Goal: Communication & Community: Answer question/provide support

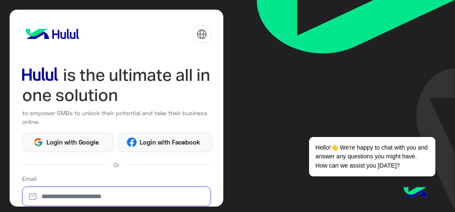
type input "**********"
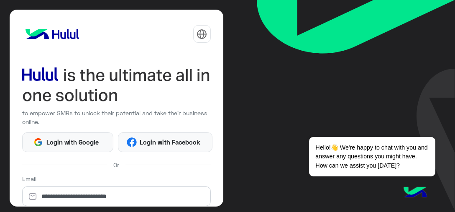
click at [216, 160] on div "**********" at bounding box center [117, 108] width 214 height 197
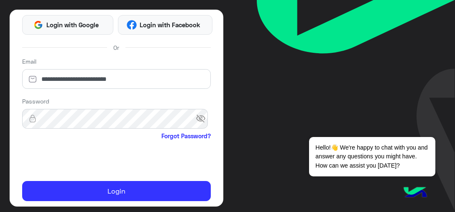
scroll to position [134, 0]
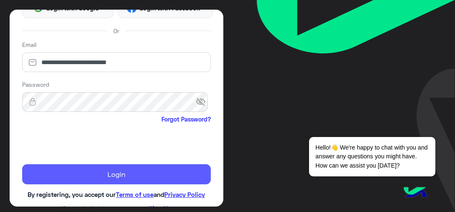
click at [77, 171] on button "Login" at bounding box center [116, 174] width 189 height 20
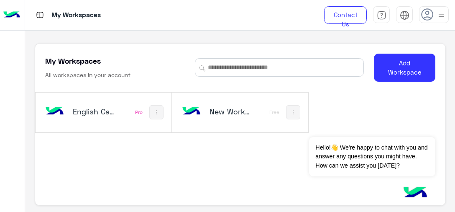
click at [88, 103] on div "English Capsules" at bounding box center [80, 112] width 72 height 24
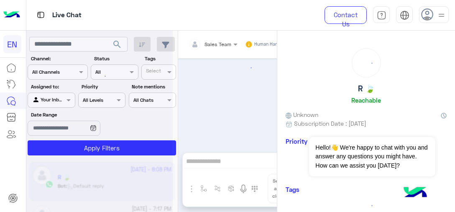
click at [41, 101] on div at bounding box center [99, 109] width 146 height 212
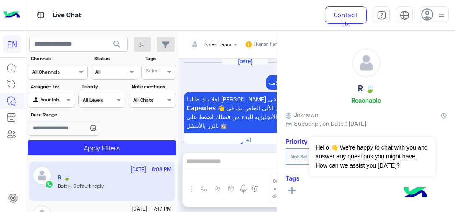
scroll to position [845, 0]
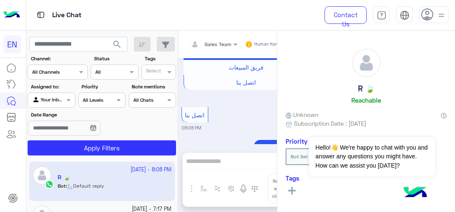
click at [54, 99] on div at bounding box center [51, 99] width 46 height 8
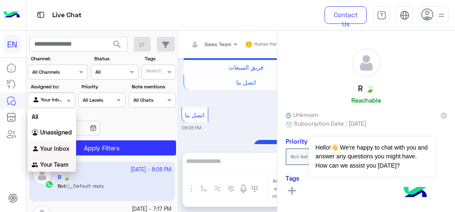
click at [58, 164] on b "Your Team" at bounding box center [54, 164] width 28 height 7
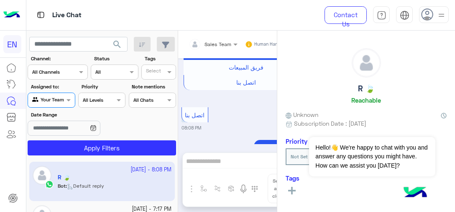
click at [150, 104] on div "Select All Chats" at bounding box center [152, 99] width 47 height 15
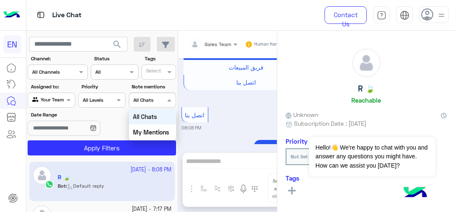
click at [41, 74] on b "All Channels" at bounding box center [46, 72] width 28 height 6
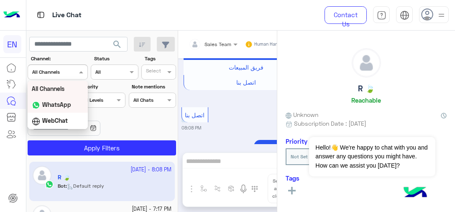
click at [39, 100] on div "Options list" at bounding box center [37, 105] width 10 height 10
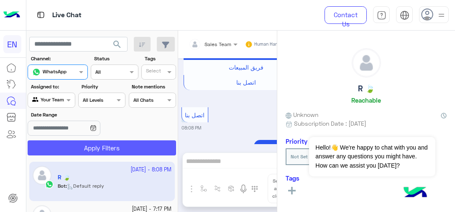
click at [81, 151] on button "Apply Filters" at bounding box center [102, 147] width 148 height 15
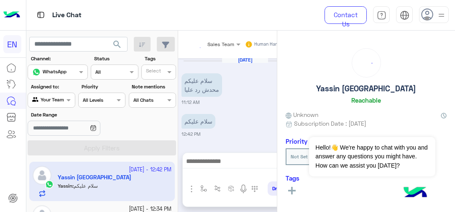
scroll to position [294, 0]
click at [84, 181] on app-inbox-user "7 October - 12:42 PM Yassin Egypt Yassin : سلام عليكم" at bounding box center [102, 180] width 146 height 39
click at [264, 110] on div "Oct 6, 2025 سلام عليكم حابب اعاود الدراسه من آخر مستوى توقفت عنده 05:59 PM وعلي…" at bounding box center [245, 101] width 134 height 86
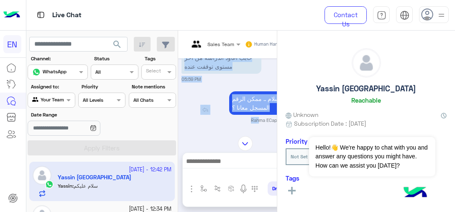
scroll to position [532, 0]
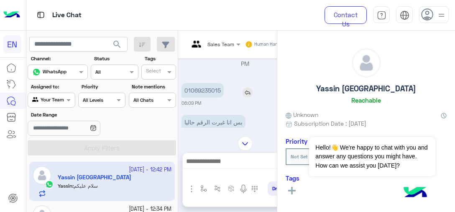
drag, startPoint x: 260, startPoint y: 110, endPoint x: 226, endPoint y: 127, distance: 38.2
click at [226, 127] on div "Oct 6, 2025 هل أنت طالب حالي مسجل معنا سابقاً أم ترغب في الانضمام كطالب جديد؟ 🧑…" at bounding box center [245, 92] width 134 height 69
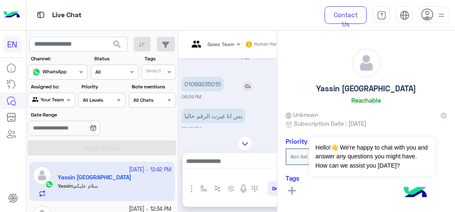
click at [231, 91] on div "01069235015" at bounding box center [227, 84] width 90 height 15
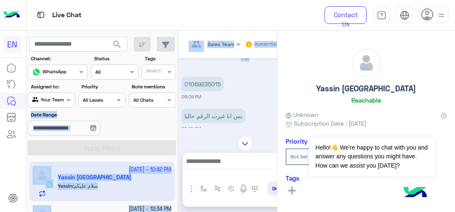
drag, startPoint x: 231, startPoint y: 103, endPoint x: 164, endPoint y: 102, distance: 67.8
click at [164, 102] on mat-drawer-container "search Channel: Channel WhatsApp Status Channel All Tags Select Assigned to: Ag…" at bounding box center [240, 123] width 429 height 184
click at [225, 91] on div "01069235015" at bounding box center [227, 84] width 90 height 15
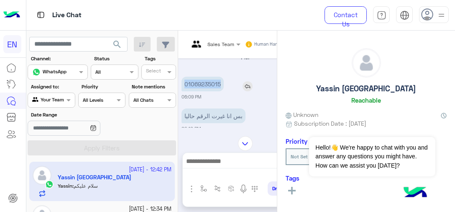
drag, startPoint x: 224, startPoint y: 105, endPoint x: 181, endPoint y: 103, distance: 43.1
click at [182, 91] on div "01069235015" at bounding box center [227, 84] width 90 height 15
copy p "01069235015"
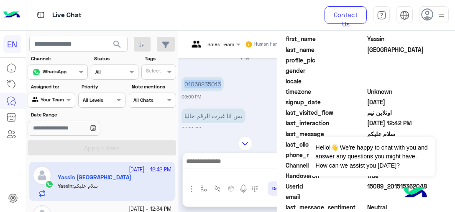
scroll to position [238, 0]
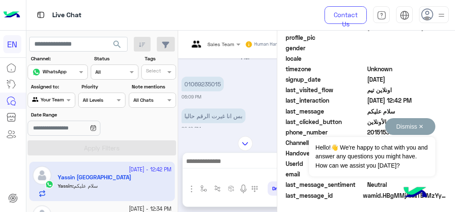
click at [369, 134] on div "Dismiss ✕ Hello!👋 We're happy to chat with you and answer any questions you mig…" at bounding box center [372, 147] width 126 height 58
click at [426, 130] on button "Dismiss ✕" at bounding box center [410, 126] width 50 height 17
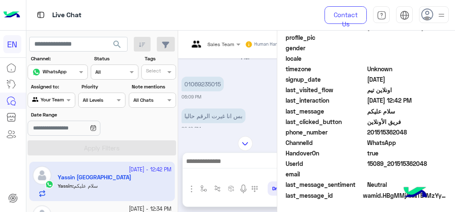
click at [401, 134] on span "201515362048" at bounding box center [407, 132] width 80 height 9
copy span "201515362048"
click at [218, 154] on div at bounding box center [245, 163] width 125 height 21
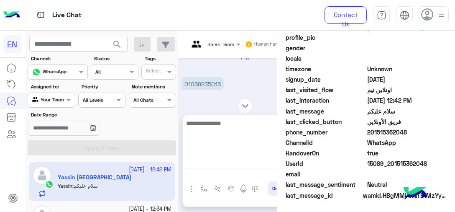
click at [219, 161] on textarea at bounding box center [245, 143] width 125 height 50
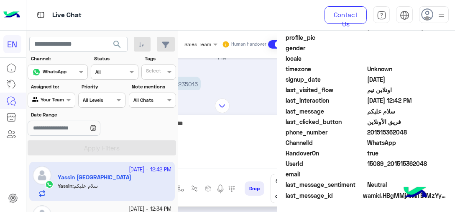
type textarea "********"
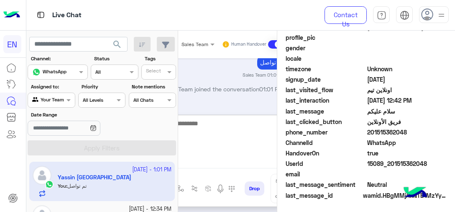
scroll to position [42, 0]
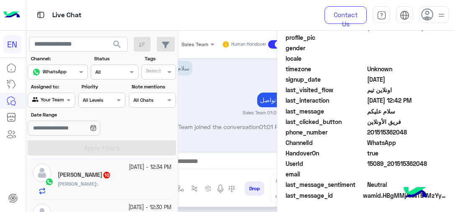
click at [84, 182] on div "احمد : ." at bounding box center [115, 187] width 114 height 15
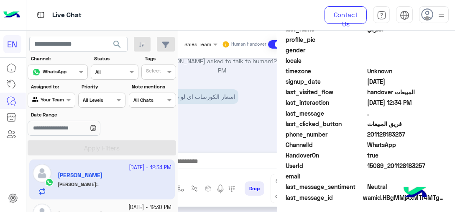
scroll to position [238, 0]
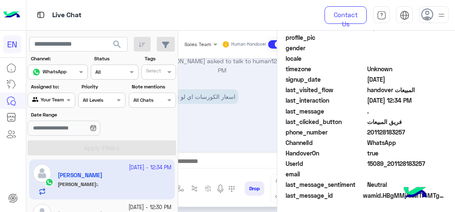
click at [388, 133] on span "201128183257" at bounding box center [407, 132] width 80 height 9
copy span "201128183257"
click at [173, 35] on app-inbox-users-filters "search Channel: Channel WhatsApp Status Channel All Tags Select Assigned to: Ag…" at bounding box center [102, 95] width 152 height 128
click at [382, 129] on span "201128183257" at bounding box center [407, 132] width 80 height 9
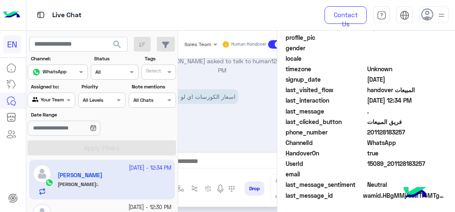
click at [382, 129] on span "201128183257" at bounding box center [407, 132] width 80 height 9
copy span "201128183257"
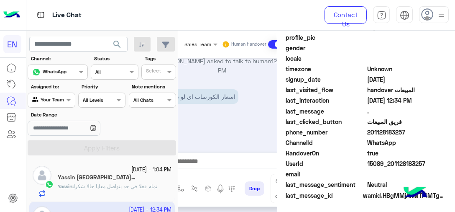
click at [152, 179] on div "Yassin Egypt 4" at bounding box center [115, 178] width 114 height 9
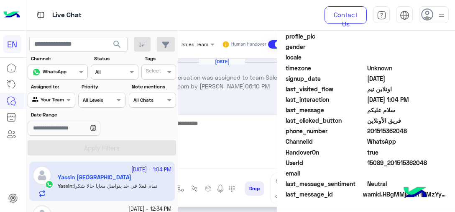
click at [211, 165] on textarea at bounding box center [222, 143] width 125 height 50
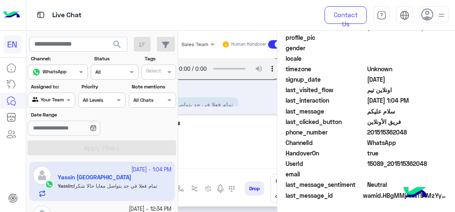
type textarea "********"
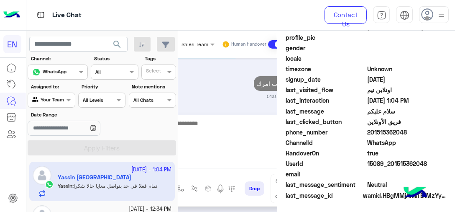
click at [230, 122] on textarea at bounding box center [222, 143] width 125 height 50
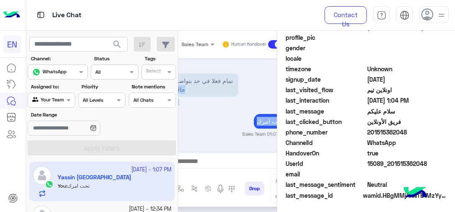
scroll to position [325, 0]
drag, startPoint x: 10, startPoint y: 12, endPoint x: 236, endPoint y: 77, distance: 235.1
click at [236, 77] on div "Oct 6, 2025 Conversation was assigned to team Sales Team by Rahma ECapsules 06:…" at bounding box center [222, 101] width 134 height 86
click at [214, 125] on div "تحت امرك" at bounding box center [246, 121] width 80 height 15
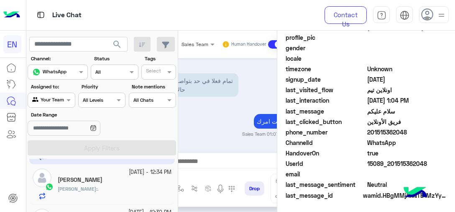
scroll to position [42, 0]
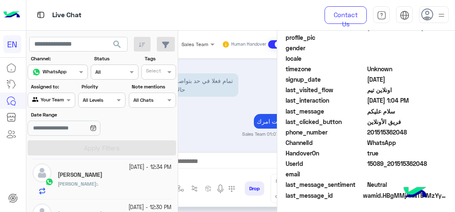
click at [176, 156] on mat-drawer-container "search Channel: Channel WhatsApp Status Channel All Tags Select Assigned to: Ag…" at bounding box center [240, 123] width 429 height 184
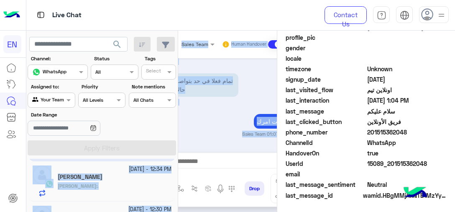
scroll to position [0, 0]
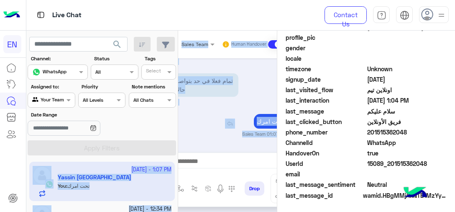
click at [252, 114] on div "تحت امرك" at bounding box center [246, 121] width 80 height 15
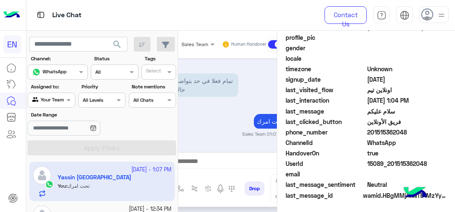
click at [397, 133] on span "201515362048" at bounding box center [407, 132] width 80 height 9
copy span "201515362048"
click at [208, 127] on div "تحت امرك" at bounding box center [246, 121] width 80 height 15
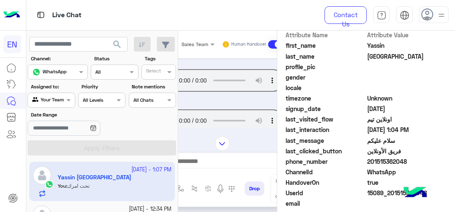
scroll to position [197, 0]
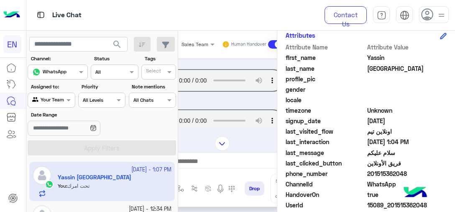
click at [213, 71] on div "Oct 6, 2025 Conversation was assigned to team Sales Team by Rahma ECapsules 06:…" at bounding box center [222, 92] width 134 height 69
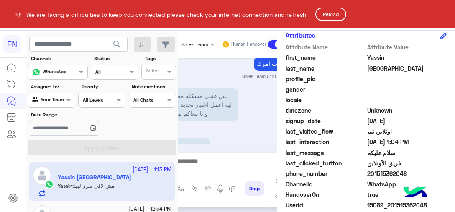
scroll to position [407, 0]
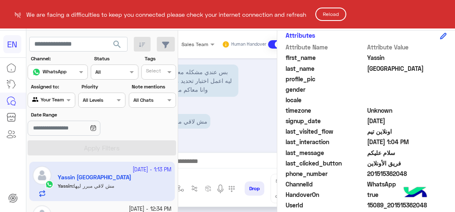
click at [207, 155] on html "EN We are facing a difficulties to keep you connected please check your interne…" at bounding box center [227, 106] width 455 height 212
click at [207, 166] on html "EN We are facing a difficulties to keep you connected please check your interne…" at bounding box center [227, 106] width 455 height 212
click at [238, 162] on html "EN We are facing a difficulties to keep you connected please check your interne…" at bounding box center [227, 106] width 455 height 212
click at [202, 161] on html "EN We are facing a difficulties to keep you connected please check your interne…" at bounding box center [227, 106] width 455 height 212
click at [203, 162] on html "EN We are facing a difficulties to keep you connected please check your interne…" at bounding box center [227, 106] width 455 height 212
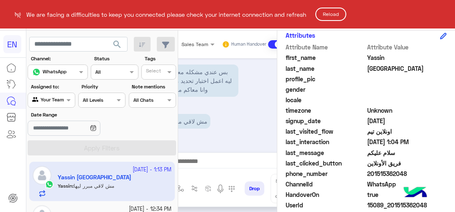
click at [203, 162] on html "EN We are facing a difficulties to keep you connected please check your interne…" at bounding box center [227, 106] width 455 height 212
click at [333, 17] on button "Reload" at bounding box center [330, 14] width 31 height 13
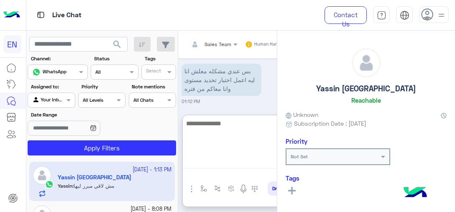
click at [221, 166] on textarea at bounding box center [245, 143] width 125 height 50
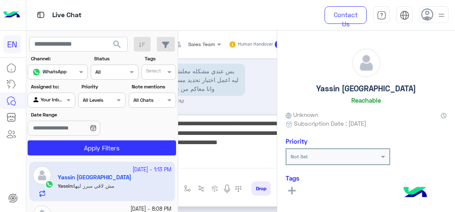
scroll to position [0, 10]
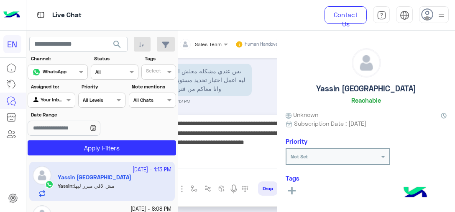
type textarea "**********"
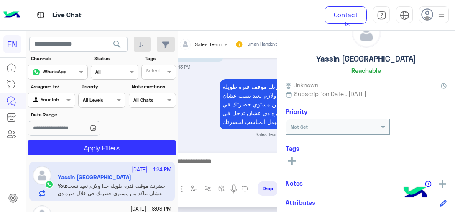
scroll to position [62, 0]
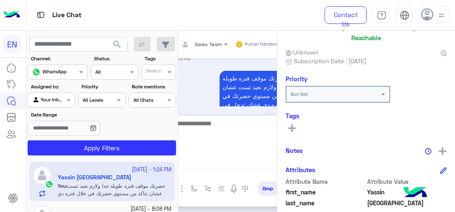
click at [206, 166] on textarea at bounding box center [235, 143] width 125 height 50
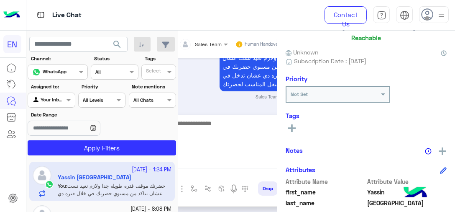
scroll to position [393, 0]
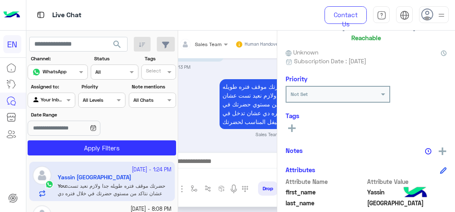
click at [295, 125] on icon at bounding box center [292, 128] width 8 height 8
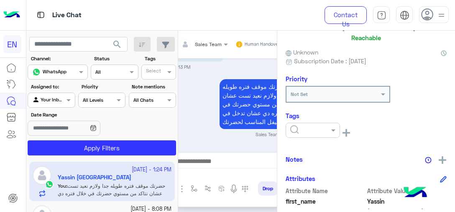
scroll to position [356, 0]
click at [298, 128] on input "text" at bounding box center [303, 129] width 26 height 8
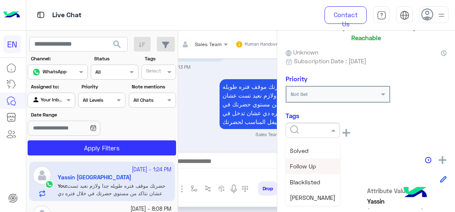
drag, startPoint x: 336, startPoint y: 154, endPoint x: 338, endPoint y: 167, distance: 12.7
click at [338, 167] on div "Solved Follow Up Blacklisted [PERSON_NAME] [PERSON_NAME] [PERSON_NAME] Sales [P…" at bounding box center [313, 174] width 54 height 63
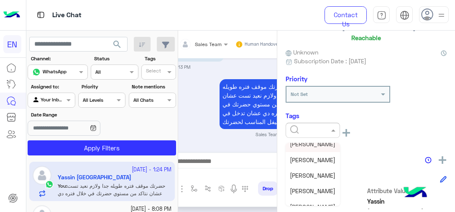
scroll to position [68, 0]
click at [330, 146] on span "[PERSON_NAME]" at bounding box center [313, 144] width 46 height 7
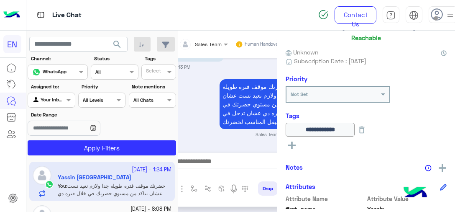
scroll to position [42, 0]
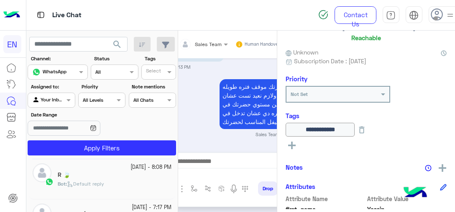
drag, startPoint x: 128, startPoint y: 183, endPoint x: 0, endPoint y: 172, distance: 128.5
click at [127, 183] on div "Bot : Default reply" at bounding box center [115, 187] width 114 height 15
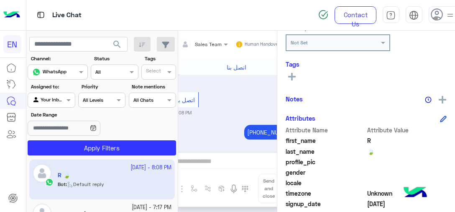
scroll to position [156, 0]
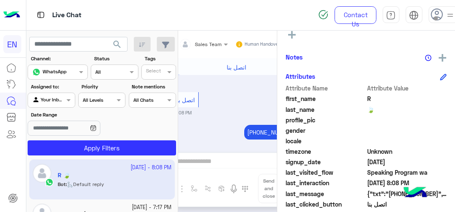
click at [452, 156] on div "R 🍃 Reachable Unknown Subscription Date : [DATE] Priority Not Set Tags See All …" at bounding box center [366, 120] width 178 height 178
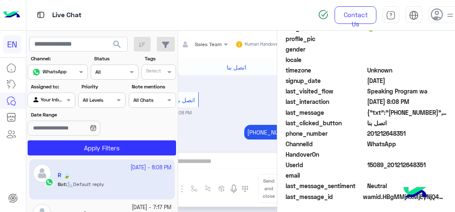
scroll to position [238, 0]
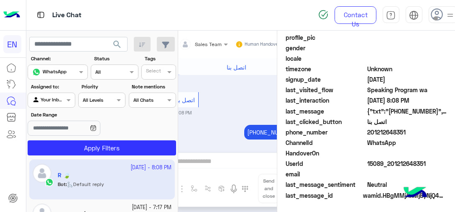
click at [395, 130] on span "201212648351" at bounding box center [407, 132] width 80 height 9
copy span "201212648351"
click at [236, 56] on div "Sales Team Human Handover" at bounding box center [236, 45] width 134 height 28
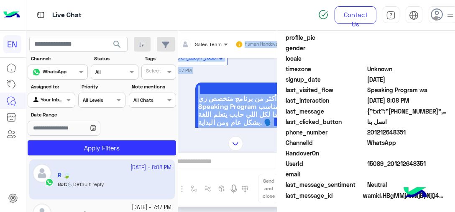
drag, startPoint x: 234, startPoint y: 131, endPoint x: 226, endPoint y: 48, distance: 83.2
click at [226, 48] on div "Sales Team Human Handover [DATE] وعليكم السلامة اهلا [PERSON_NAME] R فى 𝗘𝗻𝗴𝗹𝗶𝘀𝗵…" at bounding box center [236, 123] width 134 height 184
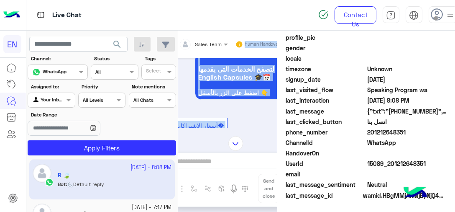
scroll to position [91, 0]
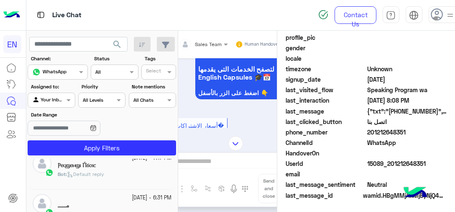
click at [141, 173] on div "Bot : Default reply" at bounding box center [115, 177] width 114 height 15
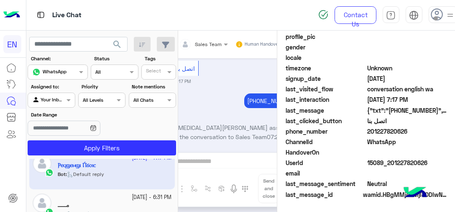
scroll to position [238, 0]
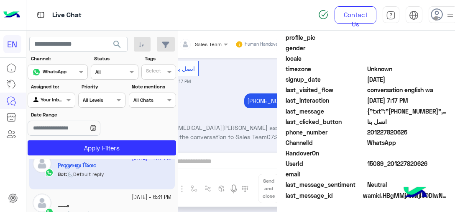
click at [243, 110] on small "07:17 PM" at bounding box center [236, 113] width 128 height 7
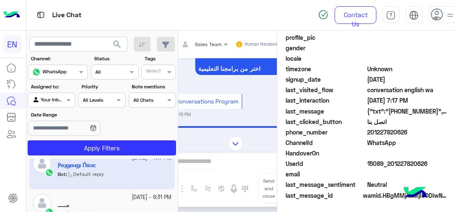
scroll to position [347, 0]
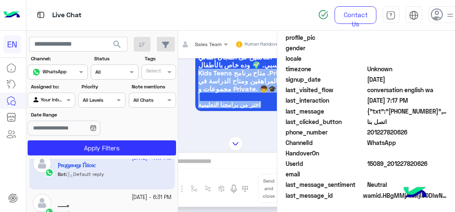
drag, startPoint x: 243, startPoint y: 105, endPoint x: 226, endPoint y: 89, distance: 23.4
click at [223, 74] on div "[DATE] هل أنت طالب حالي مسجل معنا سابقاً أم ترغب في الانضمام كطالب جديد؟ 🧑🏻‍💻🙋🏻…" at bounding box center [236, 92] width 134 height 69
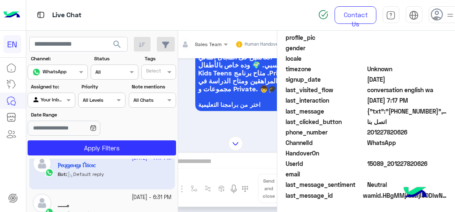
click at [432, 115] on span "{"txt":"[PHONE_NUMBER]","t":4,"ti":"اتصل بنا"}" at bounding box center [407, 111] width 80 height 9
click at [390, 130] on span "201227820626" at bounding box center [407, 132] width 80 height 9
copy span "201227820626"
drag, startPoint x: 202, startPoint y: 98, endPoint x: 67, endPoint y: -30, distance: 186.1
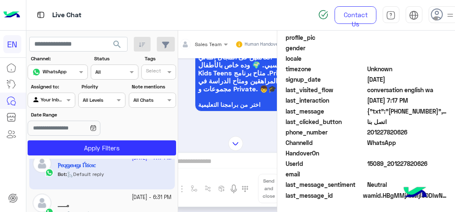
click at [67, 0] on html "EN Live Chat Contact Us Help Center عربي English search Channel: Channel WhatsA…" at bounding box center [227, 106] width 455 height 212
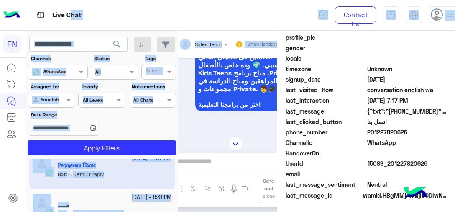
click at [244, 141] on div at bounding box center [236, 143] width 134 height 15
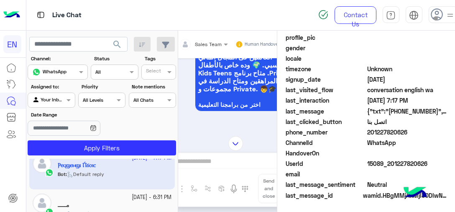
click at [55, 199] on div "[DATE] - 6:31 PM ْمـــــ Bot : Speaking Program wa" at bounding box center [102, 208] width 139 height 31
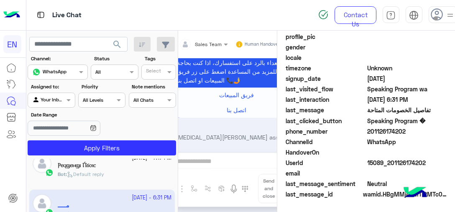
scroll to position [255, 0]
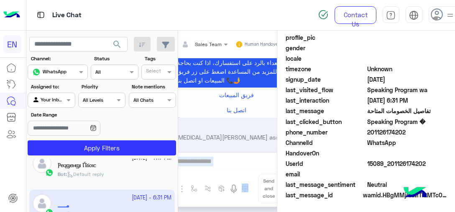
drag, startPoint x: 178, startPoint y: 182, endPoint x: 180, endPoint y: 153, distance: 29.3
click at [180, 153] on div "Sales Team Human Handover [DATE] Conversation has been unassigned automatically…" at bounding box center [236, 123] width 134 height 184
click at [141, 168] on div "Ⲣⲉϥϣⲉⲙϣⲓ Ⲡ́ϭⲟⲓⲥ" at bounding box center [115, 165] width 114 height 9
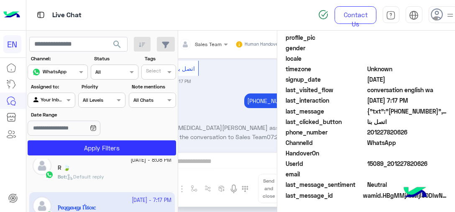
scroll to position [99, 0]
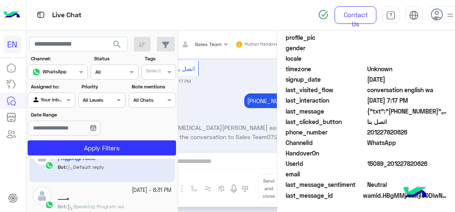
click at [145, 191] on small "[DATE] - 6:31 PM" at bounding box center [152, 190] width 40 height 8
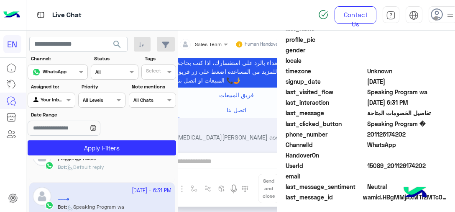
scroll to position [255, 0]
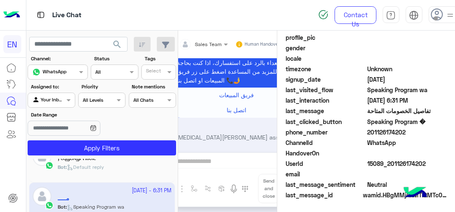
click at [386, 133] on span "201126174202" at bounding box center [407, 132] width 80 height 9
copy span "201126174202"
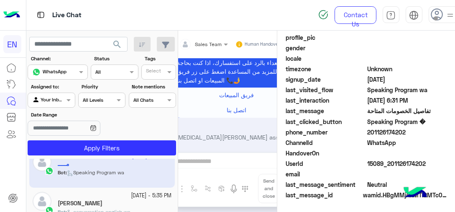
scroll to position [148, 0]
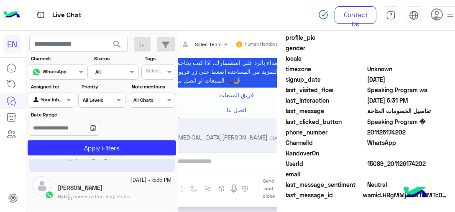
click at [125, 189] on div "[PERSON_NAME]" at bounding box center [115, 188] width 114 height 9
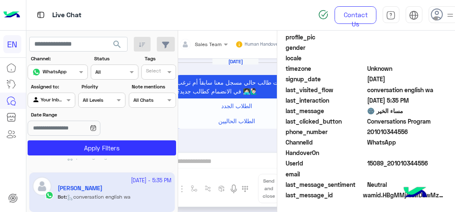
click at [392, 131] on span "201010344556" at bounding box center [407, 131] width 80 height 9
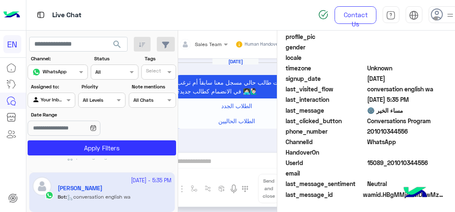
click at [392, 131] on span "201010344556" at bounding box center [407, 131] width 80 height 9
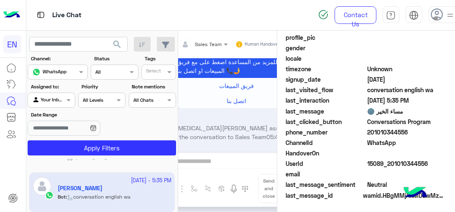
scroll to position [190, 0]
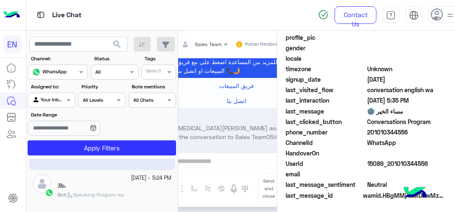
click at [90, 192] on span "Speaking Program wa" at bounding box center [95, 194] width 57 height 6
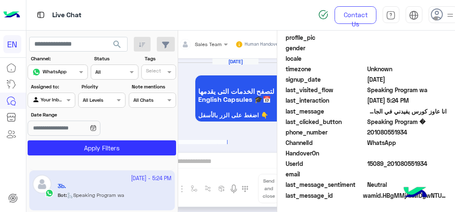
scroll to position [1027, 0]
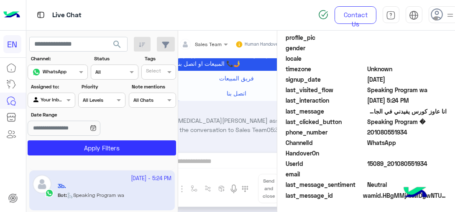
click at [390, 131] on span "201080551934" at bounding box center [407, 132] width 80 height 9
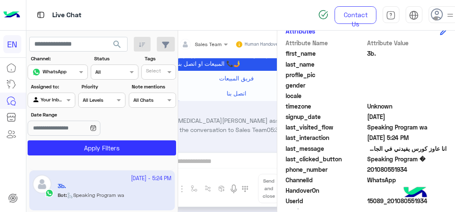
scroll to position [196, 0]
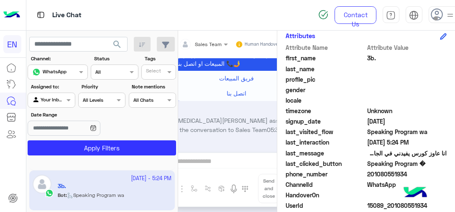
drag, startPoint x: 385, startPoint y: 176, endPoint x: 366, endPoint y: 120, distance: 58.9
click at [367, 118] on span "[DATE]" at bounding box center [407, 121] width 80 height 9
click at [376, 174] on span "201080551934" at bounding box center [407, 173] width 80 height 9
copy span "201080551934"
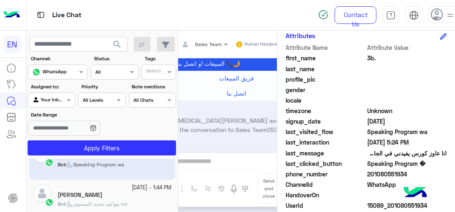
scroll to position [240, 0]
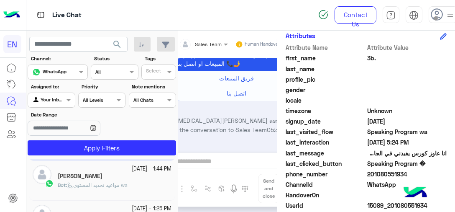
click at [141, 188] on div "Bot : مواعيد تحديد المستوى wa" at bounding box center [115, 188] width 114 height 15
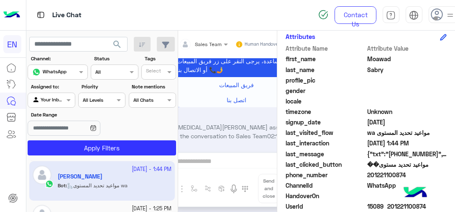
scroll to position [196, 0]
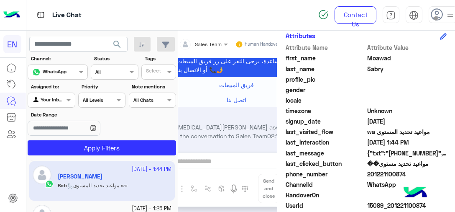
click at [392, 176] on span "201221100874" at bounding box center [407, 173] width 80 height 9
copy span "201221100874"
click at [375, 58] on span "Moawad" at bounding box center [407, 58] width 80 height 9
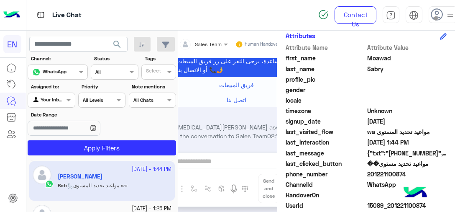
click at [375, 58] on span "Moawad" at bounding box center [407, 58] width 80 height 9
copy span "Moawad"
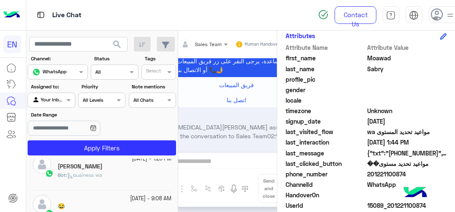
click at [125, 183] on div "Bot : business wa" at bounding box center [115, 178] width 114 height 15
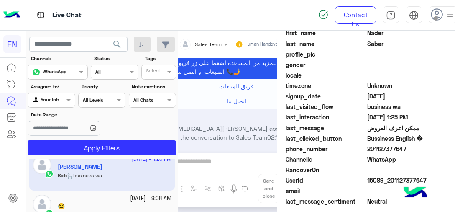
scroll to position [196, 0]
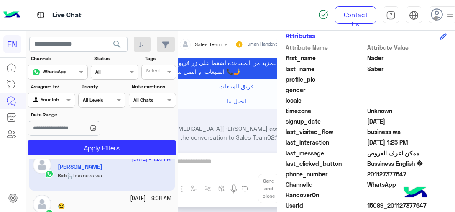
drag, startPoint x: 445, startPoint y: 162, endPoint x: 392, endPoint y: 173, distance: 53.9
click at [392, 173] on div "[PERSON_NAME] Reachable Unknown Subscription Date : [DATE] Priority Not Set Tag…" at bounding box center [366, 120] width 178 height 178
click at [392, 173] on span "201127377647" at bounding box center [407, 173] width 80 height 9
copy span "201127377647"
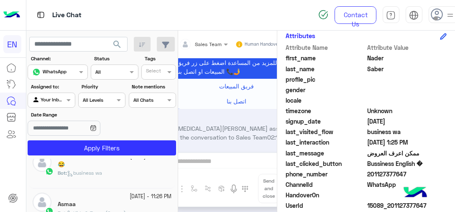
scroll to position [373, 0]
click at [90, 175] on div "Bot : Kids & Teens (Groups) wa" at bounding box center [115, 174] width 114 height 15
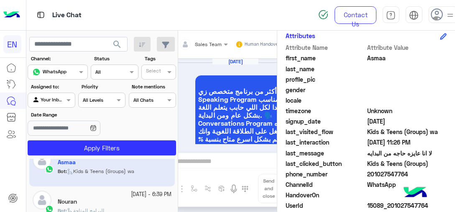
scroll to position [1220, 0]
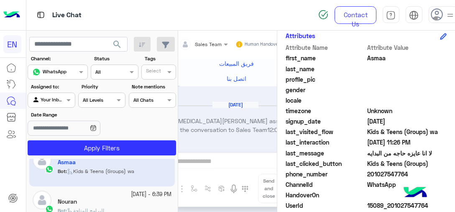
click at [382, 174] on span "201027547764" at bounding box center [407, 173] width 80 height 9
copy span "201027547764"
click at [131, 194] on small "[DATE] - 6:39 PM" at bounding box center [151, 194] width 41 height 8
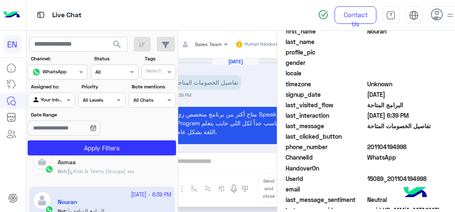
click at [380, 141] on span at bounding box center [407, 136] width 80 height 9
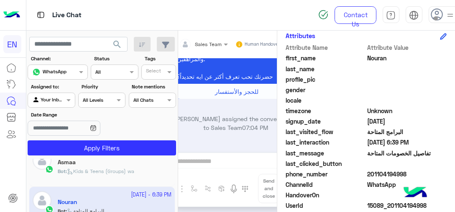
scroll to position [196, 0]
click at [371, 175] on span "201104194998" at bounding box center [407, 173] width 80 height 9
copy span "201104194998"
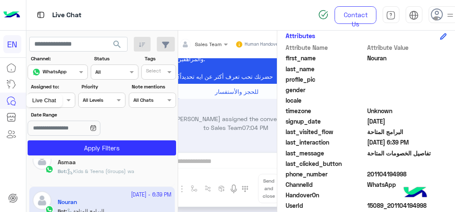
click at [0, 2] on div at bounding box center [13, 15] width 26 height 31
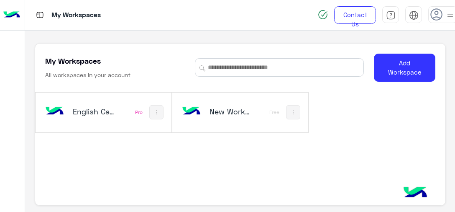
click at [134, 105] on div "English Capsules Pro" at bounding box center [104, 112] width 136 height 40
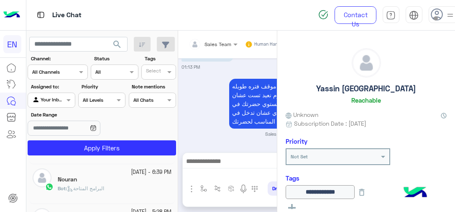
scroll to position [445, 0]
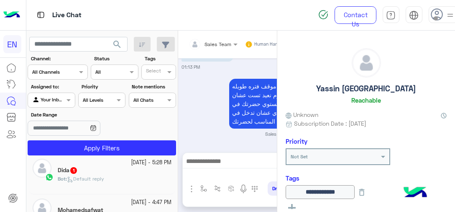
click at [120, 183] on div "Bot : Default reply" at bounding box center [115, 182] width 114 height 15
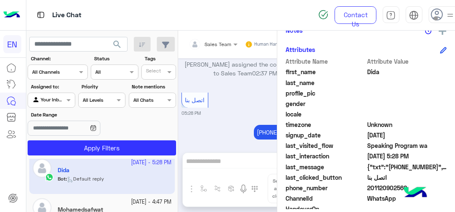
scroll to position [206, 0]
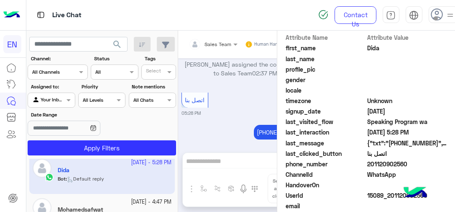
drag, startPoint x: 410, startPoint y: 162, endPoint x: 368, endPoint y: 163, distance: 41.4
click at [368, 163] on span "201120902560" at bounding box center [407, 163] width 80 height 9
drag, startPoint x: 367, startPoint y: 163, endPoint x: 385, endPoint y: 159, distance: 18.5
click at [341, 198] on span "UserId" at bounding box center [326, 195] width 80 height 9
drag, startPoint x: 408, startPoint y: 162, endPoint x: 369, endPoint y: 164, distance: 39.4
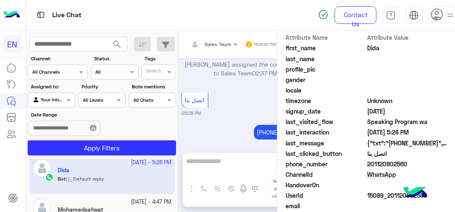
click at [369, 164] on span "201120902560" at bounding box center [407, 163] width 80 height 9
copy span "01120902560"
drag, startPoint x: 394, startPoint y: 158, endPoint x: 381, endPoint y: 168, distance: 16.4
click at [381, 168] on div "phone_number [PHONE_NUMBER]" at bounding box center [366, 164] width 161 height 10
click at [381, 162] on span "201120902560" at bounding box center [407, 163] width 80 height 9
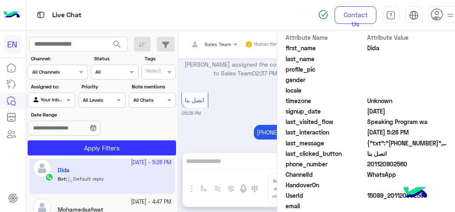
click at [381, 162] on span "201120902560" at bounding box center [407, 163] width 80 height 9
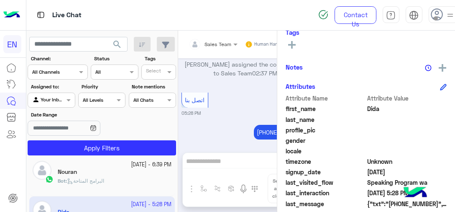
scroll to position [445, 0]
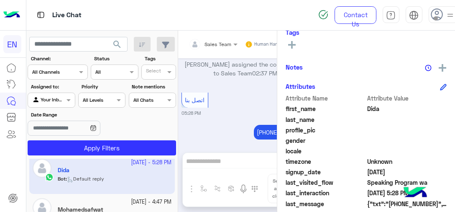
click at [79, 207] on h5 "Mohamedsafwat" at bounding box center [81, 209] width 46 height 7
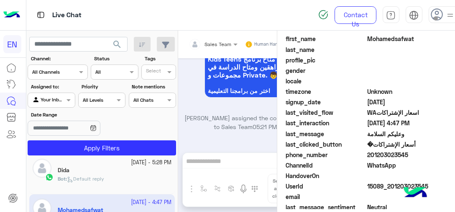
scroll to position [229, 0]
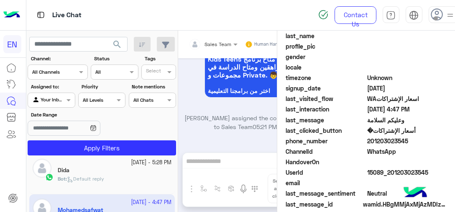
click at [387, 139] on span "201203023545" at bounding box center [407, 140] width 80 height 9
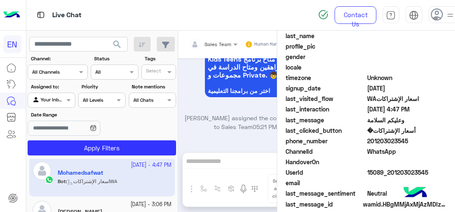
scroll to position [487, 0]
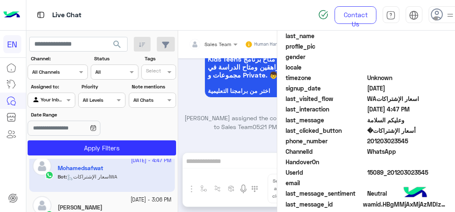
click at [102, 171] on app-inbox-user "[DATE] - 4:47 PM Mohamedsafwat Bot : اسعار [DEMOGRAPHIC_DATA]" at bounding box center [102, 171] width 146 height 39
click at [90, 200] on div "[DATE] - 3:06 PM" at bounding box center [115, 200] width 114 height 8
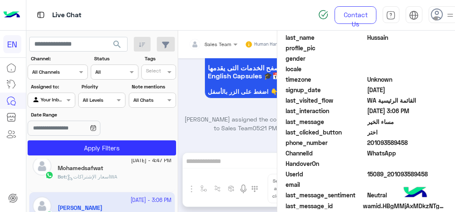
scroll to position [229, 0]
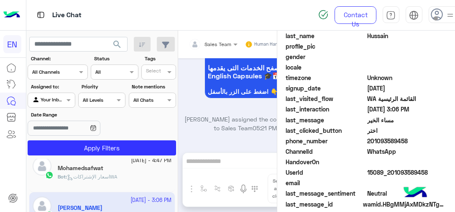
click at [76, 203] on app-inbox-user "[DATE] - 3:06 PM [PERSON_NAME] Bot : WA القائمة الرئيسية" at bounding box center [102, 211] width 146 height 39
click at [389, 139] on span "201093589458" at bounding box center [407, 140] width 80 height 9
drag, startPoint x: 373, startPoint y: 146, endPoint x: 358, endPoint y: 148, distance: 15.1
click at [335, 160] on span "HandoverOn" at bounding box center [326, 161] width 80 height 9
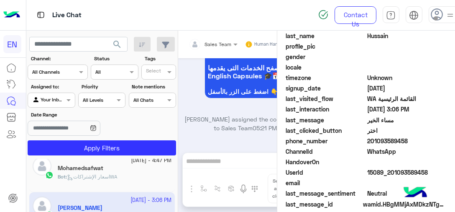
click at [379, 142] on span "201093589458" at bounding box center [407, 140] width 80 height 9
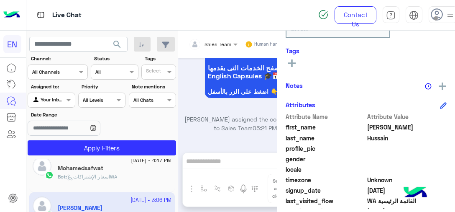
scroll to position [119, 0]
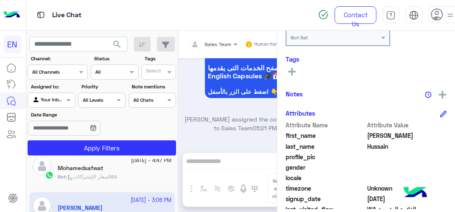
drag, startPoint x: 368, startPoint y: 131, endPoint x: 402, endPoint y: 147, distance: 38.2
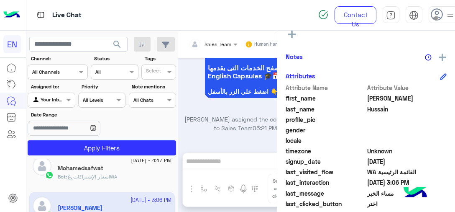
scroll to position [193, 0]
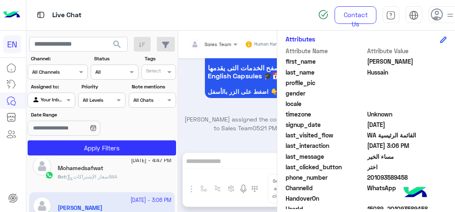
drag, startPoint x: 370, startPoint y: 175, endPoint x: 408, endPoint y: 178, distance: 38.2
click at [408, 178] on span "201093589458" at bounding box center [407, 177] width 80 height 9
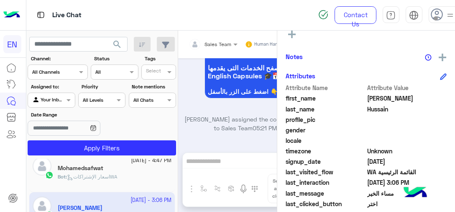
scroll to position [125, 0]
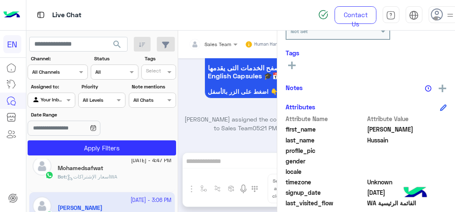
drag, startPoint x: 358, startPoint y: 130, endPoint x: 392, endPoint y: 143, distance: 35.7
click at [392, 143] on div "Attribute Name Attribute Value first_name [PERSON_NAME] last_name [PERSON_NAME]…" at bounding box center [366, 214] width 161 height 200
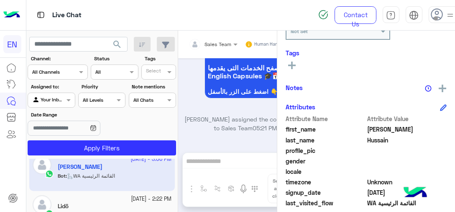
scroll to position [529, 0]
click at [90, 205] on div "Lidö" at bounding box center [115, 206] width 114 height 9
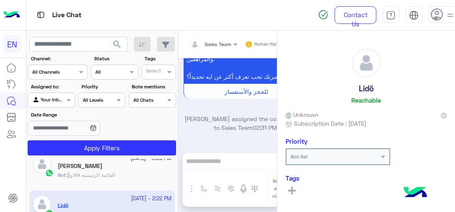
click at [258, 145] on div "Sales Team Human Handover [DATE] تفاصيل الخصومات المتاحة 02:22 PM متاح أكتر من …" at bounding box center [245, 123] width 134 height 184
click at [305, 99] on div "Lidö Reachable" at bounding box center [366, 77] width 161 height 59
click at [255, 155] on div "Sales Team Human Handover [DATE] تفاصيل الخصومات المتاحة 02:22 PM متاح أكتر من …" at bounding box center [245, 123] width 134 height 184
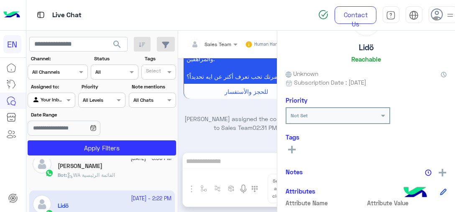
scroll to position [42, 0]
click at [397, 145] on div "See All" at bounding box center [366, 148] width 161 height 10
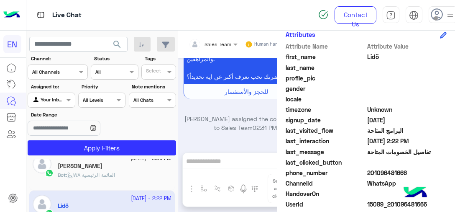
click at [381, 171] on span "201096481666" at bounding box center [407, 172] width 80 height 9
click at [375, 54] on span "Lidö" at bounding box center [407, 56] width 80 height 9
